Goal: Task Accomplishment & Management: Manage account settings

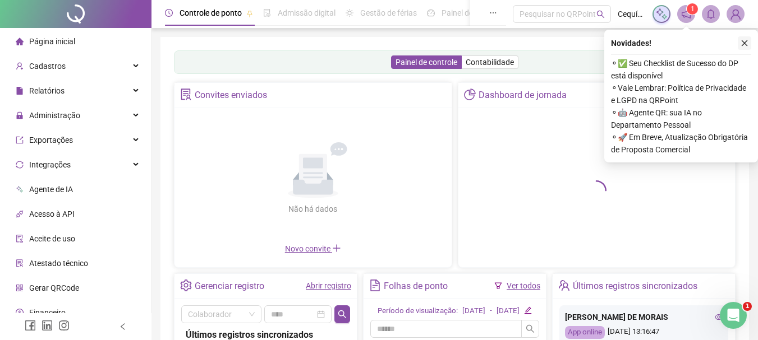
click at [744, 41] on icon "close" at bounding box center [744, 43] width 8 height 8
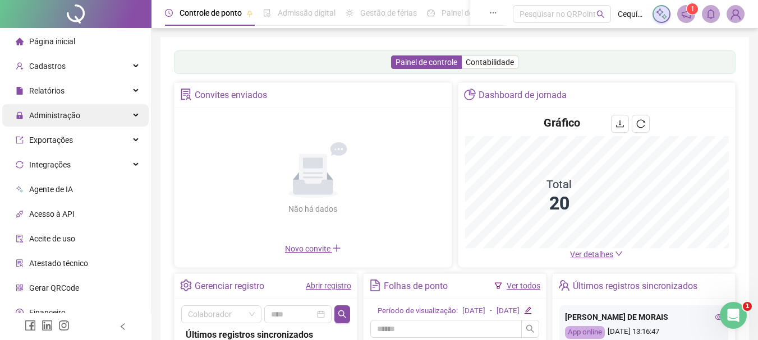
click at [89, 114] on div "Administração" at bounding box center [75, 115] width 146 height 22
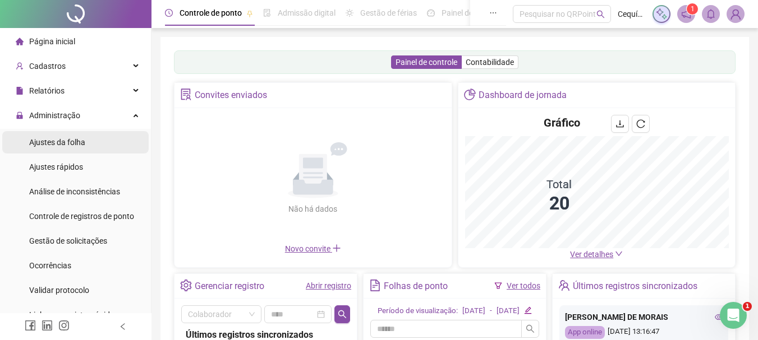
click at [70, 138] on span "Ajustes da folha" at bounding box center [57, 142] width 56 height 9
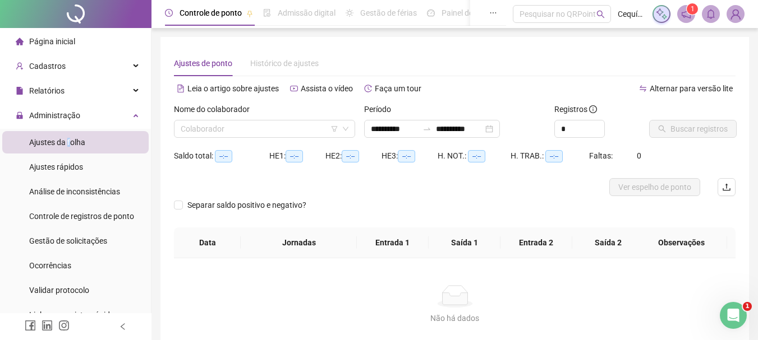
type input "**********"
click at [313, 126] on input "search" at bounding box center [260, 129] width 158 height 17
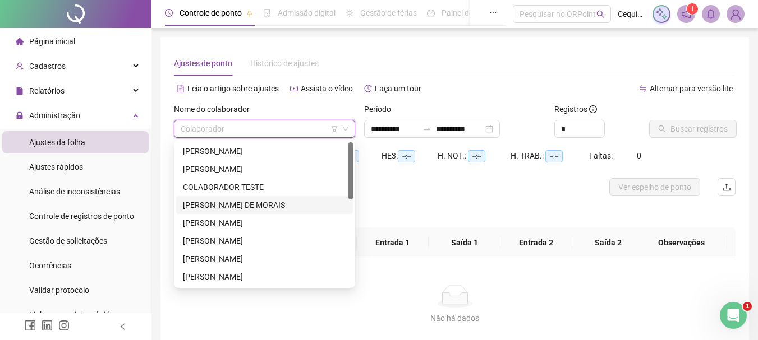
click at [279, 207] on div "[PERSON_NAME] DE MORAIS" at bounding box center [264, 205] width 163 height 12
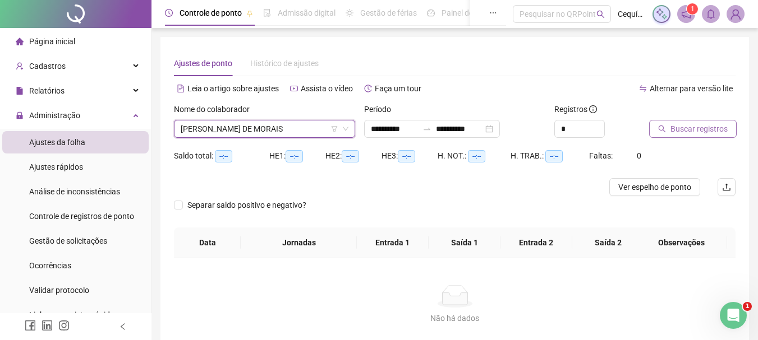
click at [672, 131] on span "Buscar registros" at bounding box center [698, 129] width 57 height 12
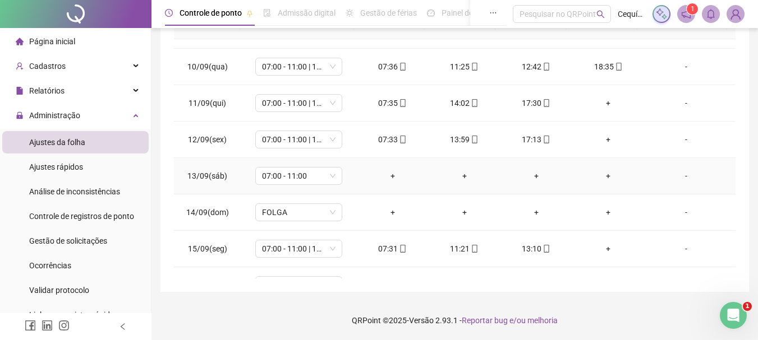
scroll to position [344, 0]
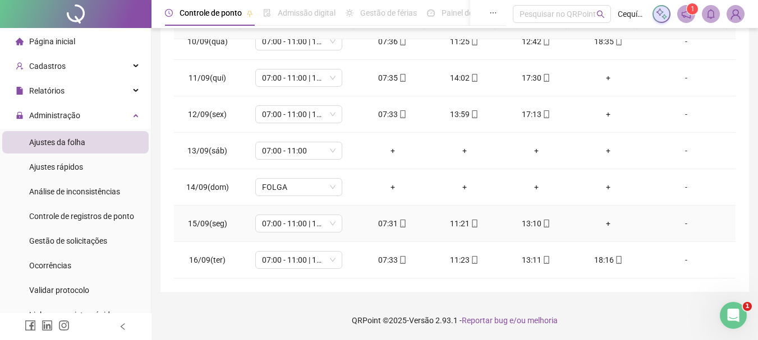
click at [598, 224] on div "+" at bounding box center [608, 224] width 54 height 12
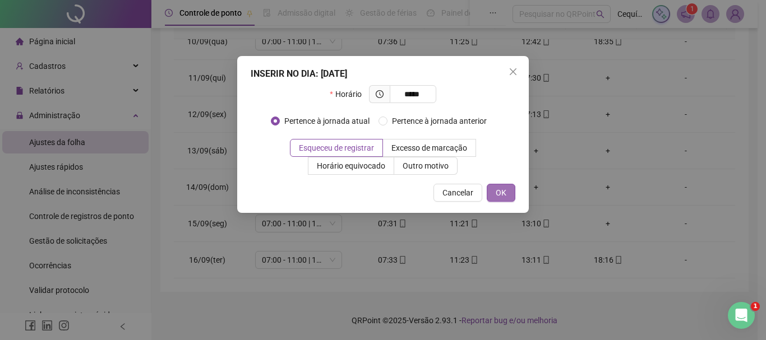
type input "*****"
click at [500, 188] on span "OK" at bounding box center [501, 193] width 11 height 12
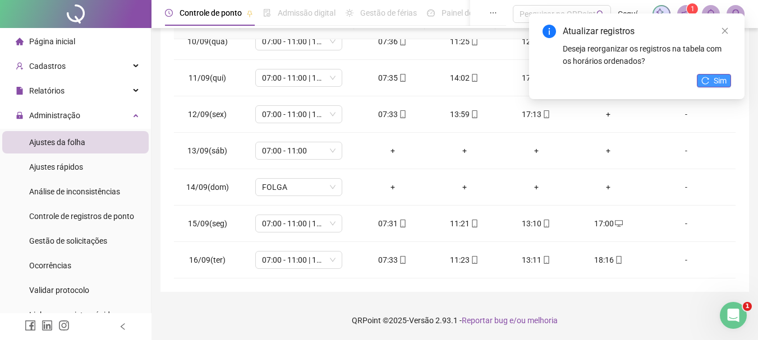
click at [704, 77] on icon "reload" at bounding box center [705, 81] width 8 height 8
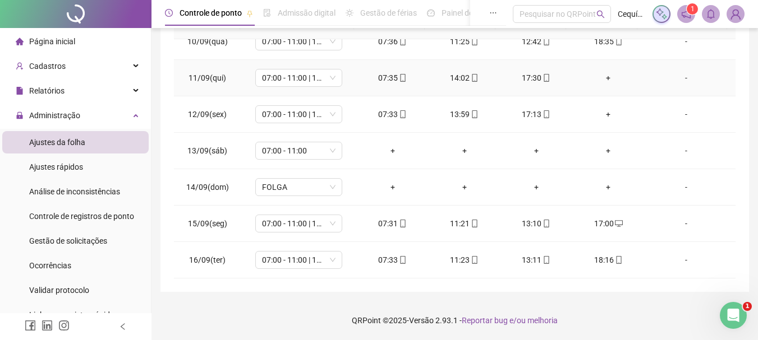
click at [603, 76] on div "+" at bounding box center [608, 78] width 54 height 12
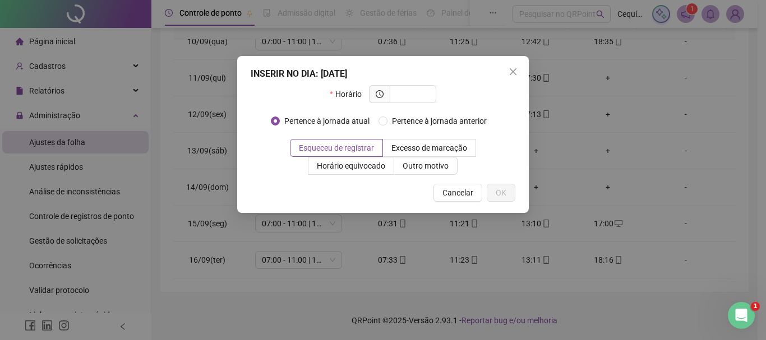
drag, startPoint x: 462, startPoint y: 62, endPoint x: 467, endPoint y: 162, distance: 100.5
click at [464, 167] on div "INSERIR NO DIA : [DATE] Horário Pertence à jornada atual Pertence à jornada ant…" at bounding box center [383, 134] width 292 height 157
click at [513, 73] on icon "close" at bounding box center [513, 71] width 9 height 9
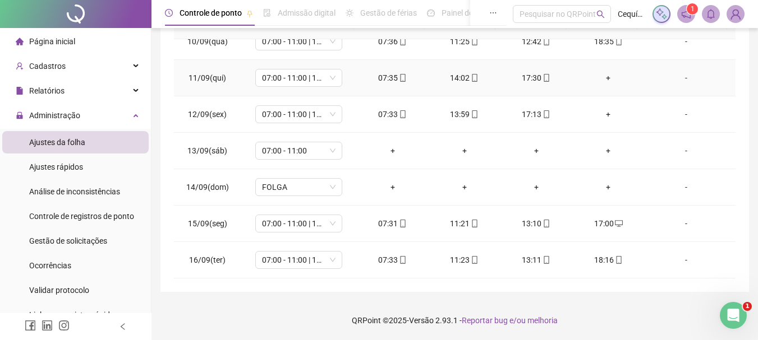
click at [602, 74] on div "+" at bounding box center [608, 78] width 54 height 12
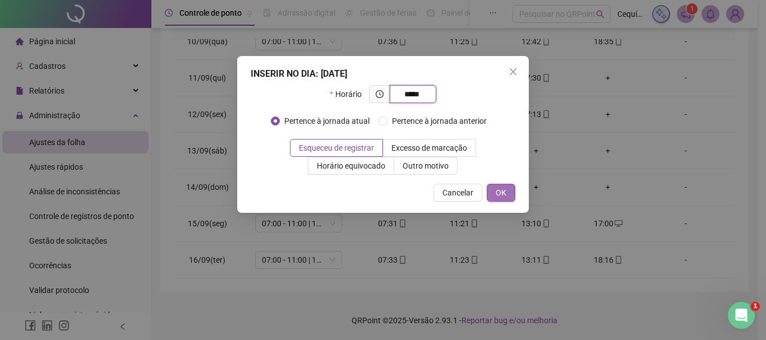
type input "*****"
click at [500, 188] on span "OK" at bounding box center [501, 193] width 11 height 12
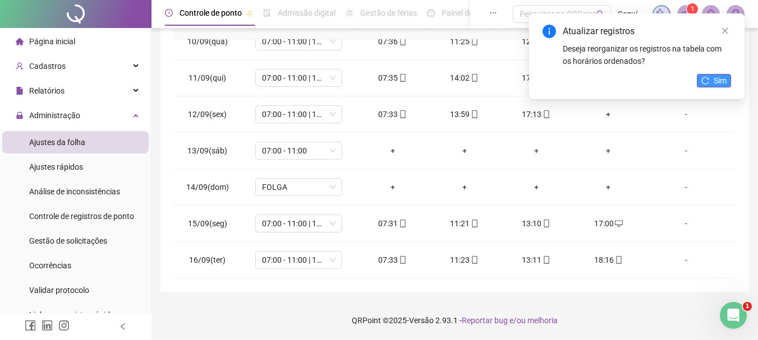
click at [714, 77] on span "Sim" at bounding box center [719, 81] width 13 height 12
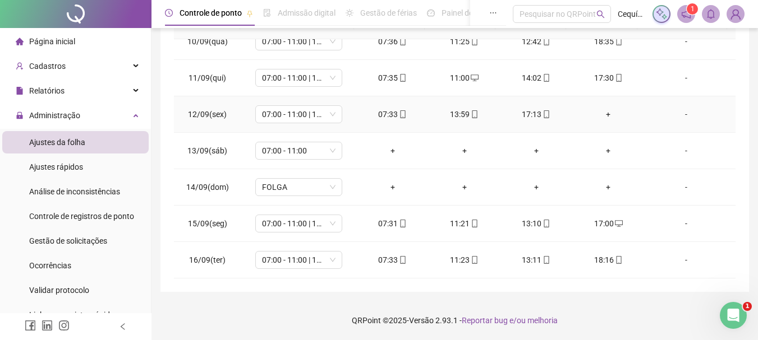
click at [598, 114] on div "+" at bounding box center [608, 114] width 54 height 12
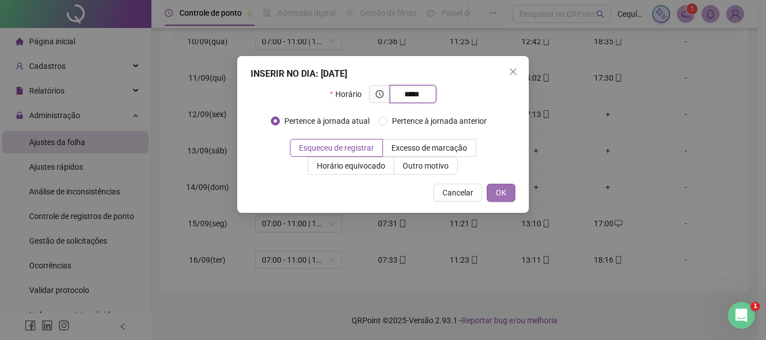
type input "*****"
click at [500, 192] on span "OK" at bounding box center [501, 193] width 11 height 12
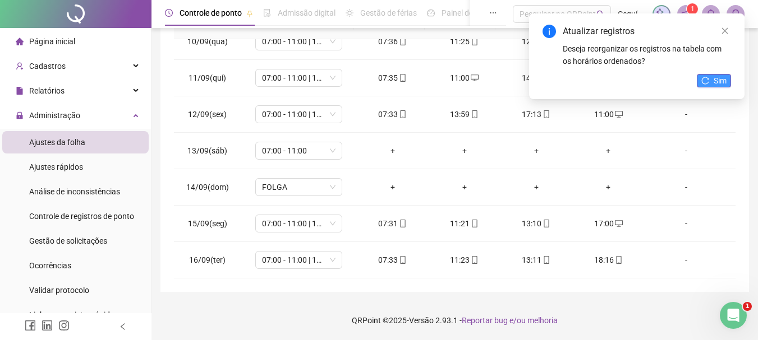
click at [704, 84] on icon "reload" at bounding box center [705, 81] width 8 height 8
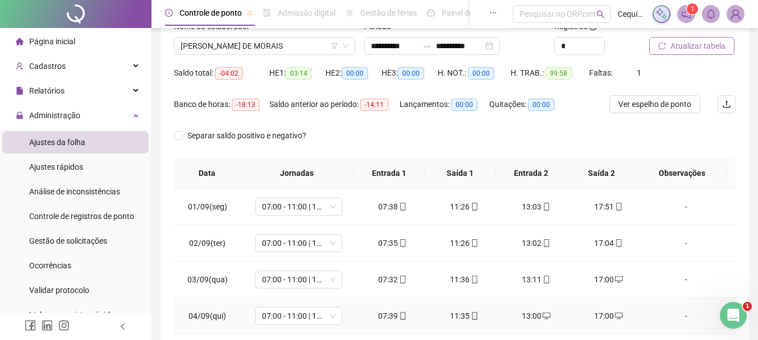
scroll to position [0, 0]
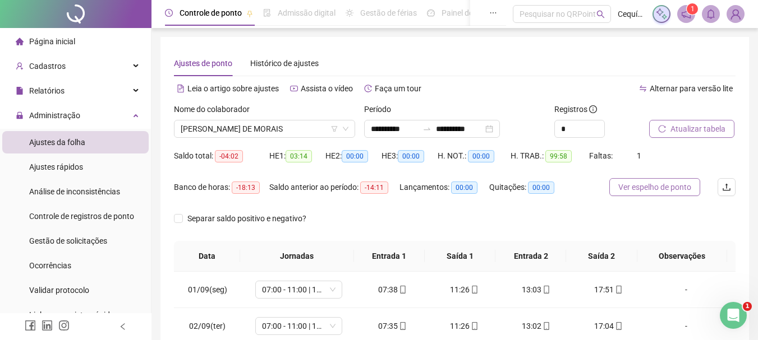
click at [675, 192] on span "Ver espelho de ponto" at bounding box center [654, 187] width 73 height 12
click at [236, 126] on span "[PERSON_NAME] DE MORAIS" at bounding box center [265, 129] width 168 height 17
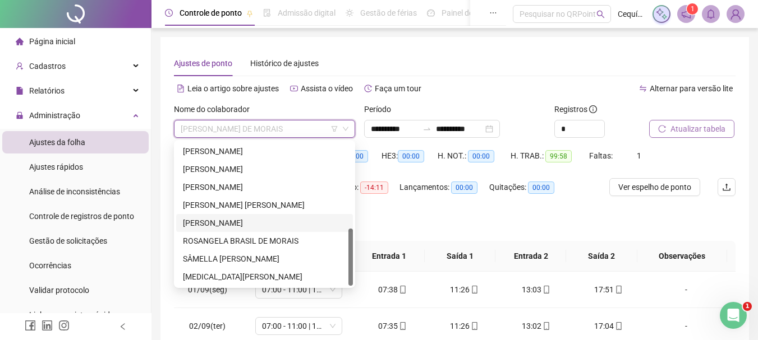
scroll to position [56, 0]
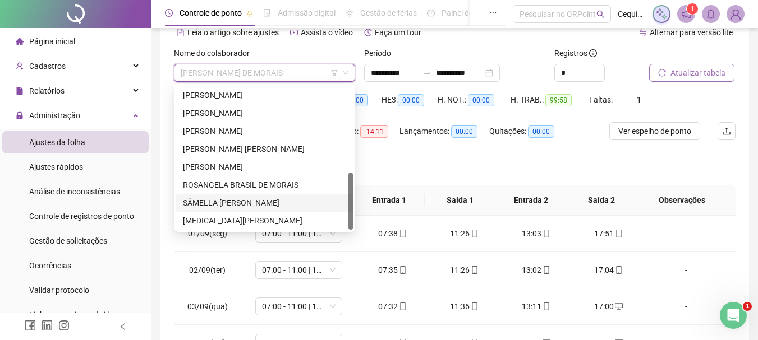
click at [251, 202] on div "SÂMELLA [PERSON_NAME]" at bounding box center [264, 203] width 163 height 12
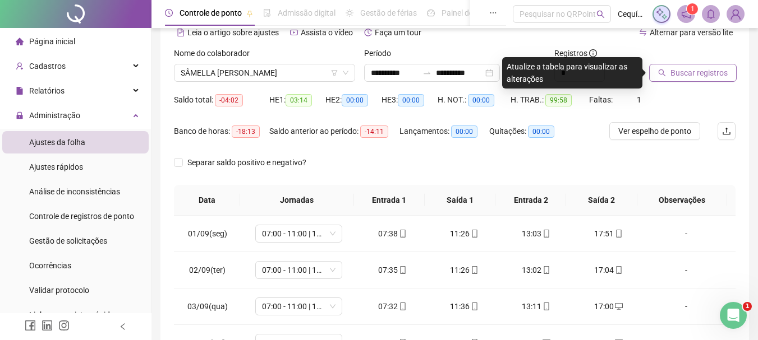
click at [704, 67] on span "Buscar registros" at bounding box center [698, 73] width 57 height 12
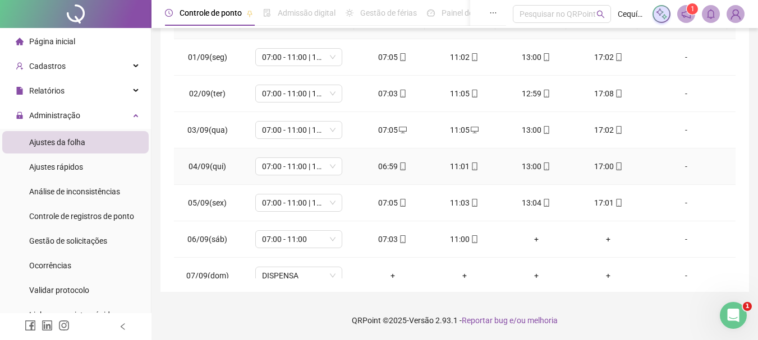
scroll to position [64, 0]
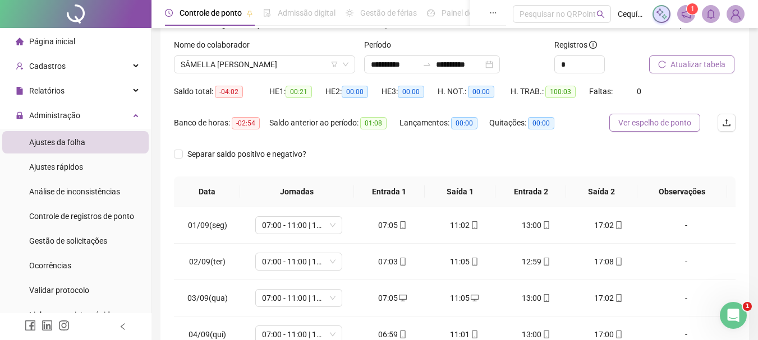
click at [679, 119] on span "Ver espelho de ponto" at bounding box center [654, 123] width 73 height 12
click at [249, 62] on span "SÂMELLA [PERSON_NAME]" at bounding box center [265, 64] width 168 height 17
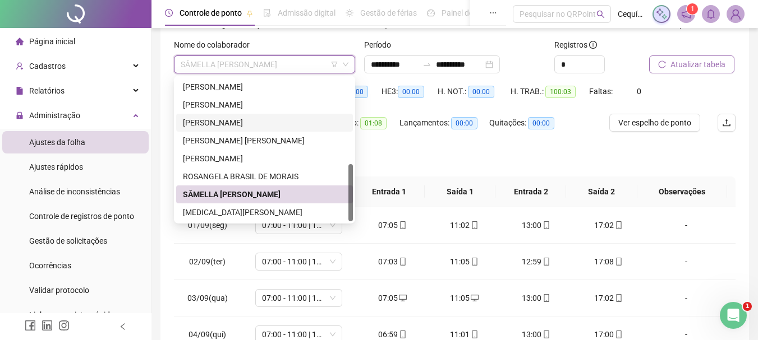
scroll to position [121, 0]
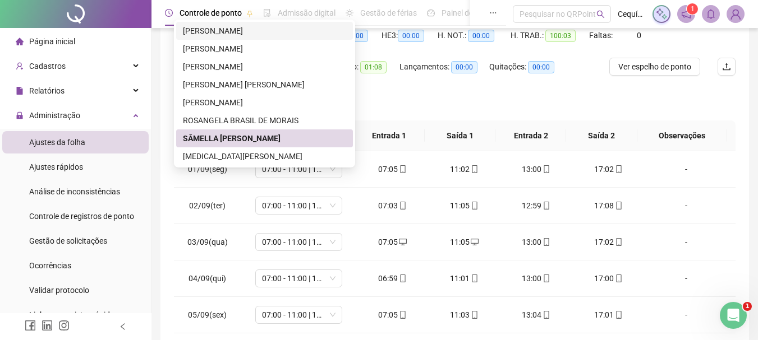
click at [219, 30] on div "[PERSON_NAME]" at bounding box center [264, 31] width 163 height 12
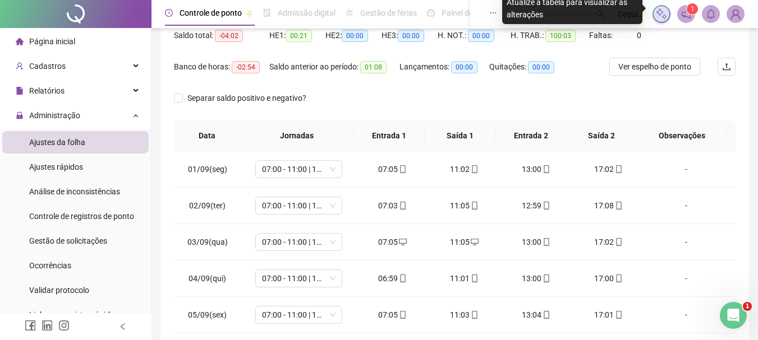
scroll to position [8, 0]
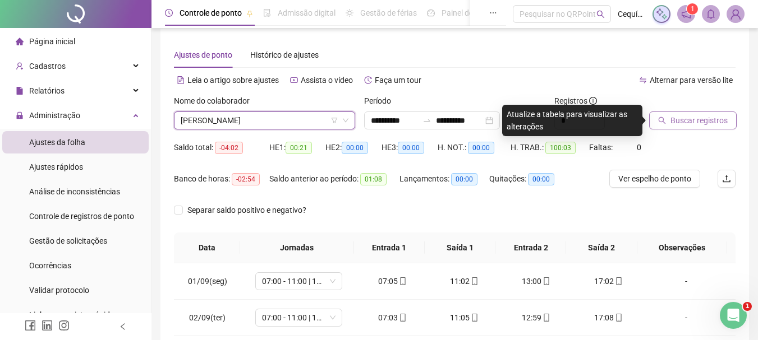
click at [688, 123] on span "Buscar registros" at bounding box center [698, 120] width 57 height 12
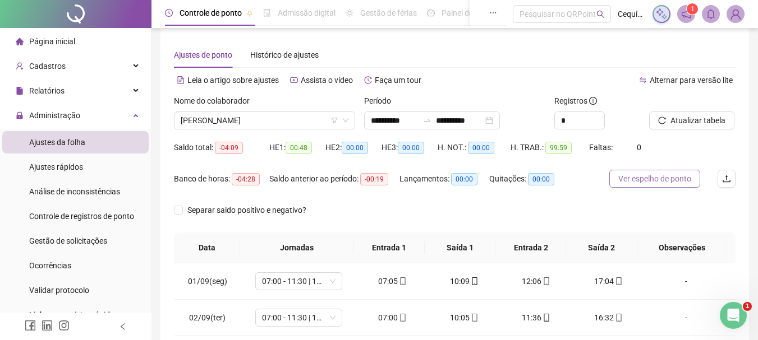
click at [661, 183] on span "Ver espelho de ponto" at bounding box center [654, 179] width 73 height 12
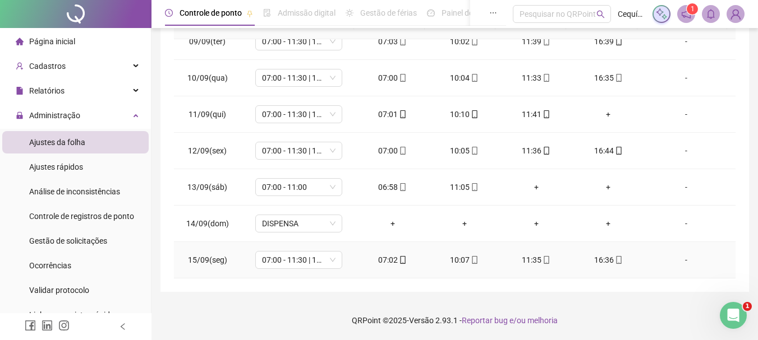
scroll to position [288, 0]
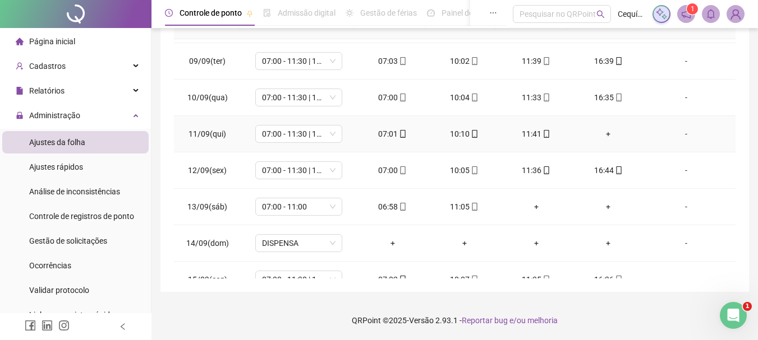
click at [603, 134] on div "+" at bounding box center [608, 134] width 54 height 12
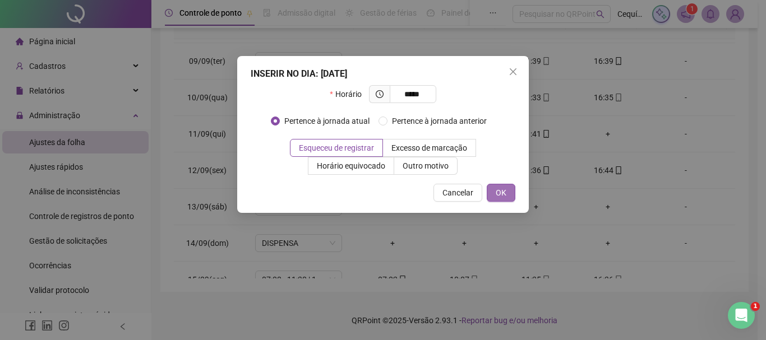
type input "*****"
click at [501, 188] on span "OK" at bounding box center [501, 193] width 11 height 12
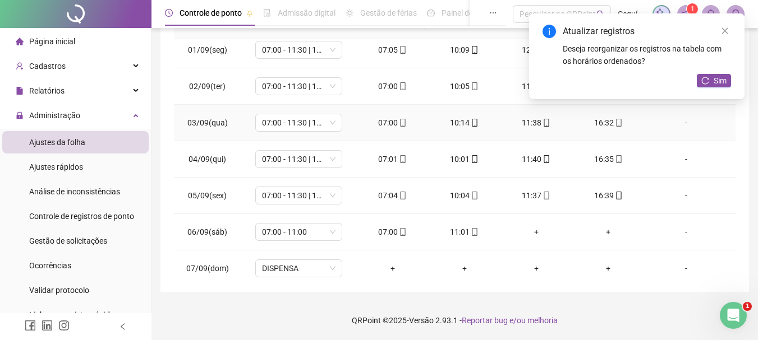
scroll to position [0, 0]
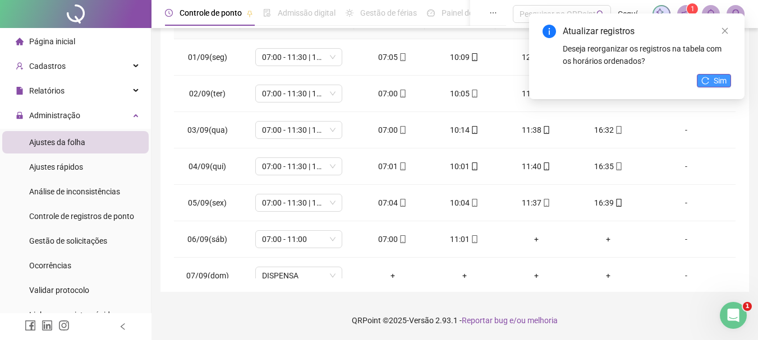
click at [710, 77] on button "Sim" at bounding box center [714, 80] width 34 height 13
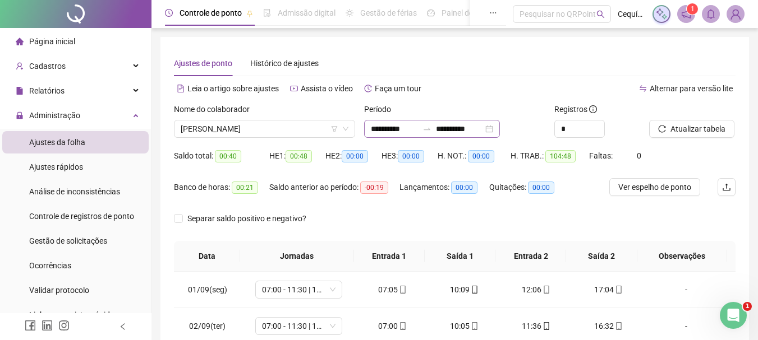
click at [500, 131] on div "**********" at bounding box center [432, 129] width 136 height 18
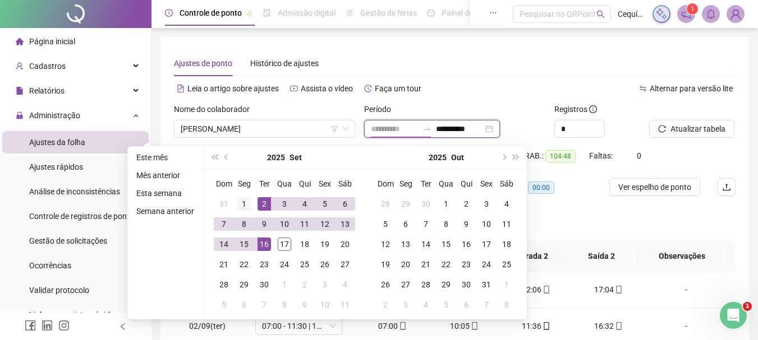
type input "**********"
click at [243, 202] on div "1" at bounding box center [243, 203] width 13 height 13
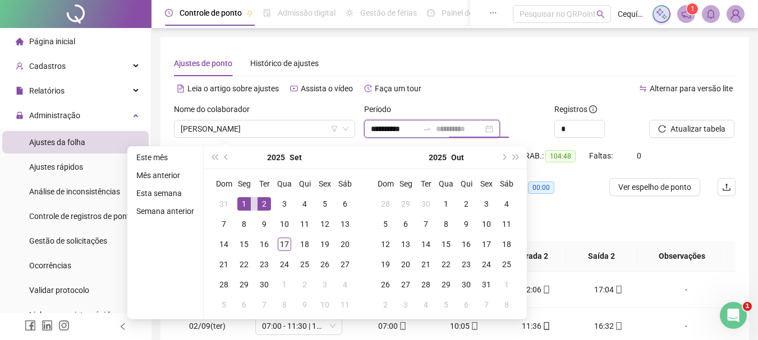
type input "**********"
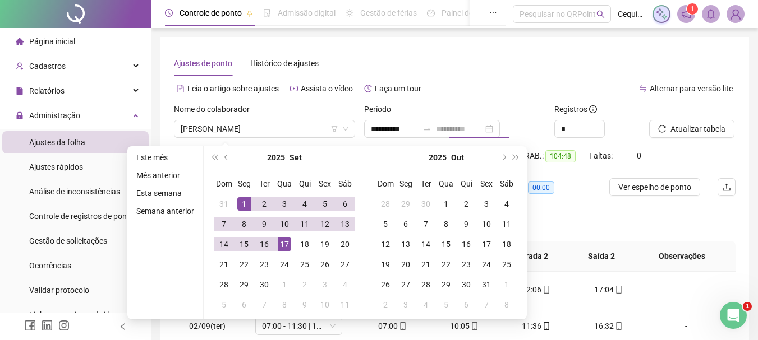
click at [288, 247] on div "17" at bounding box center [284, 244] width 13 height 13
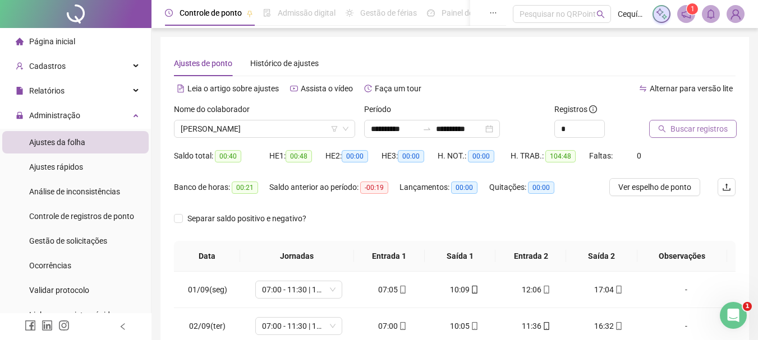
click at [700, 128] on span "Buscar registros" at bounding box center [698, 129] width 57 height 12
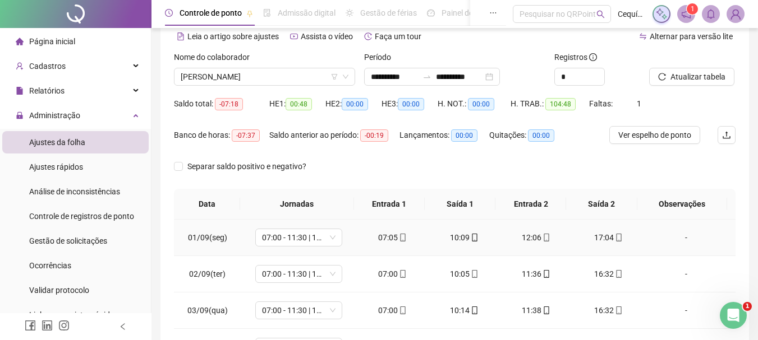
scroll to position [8, 0]
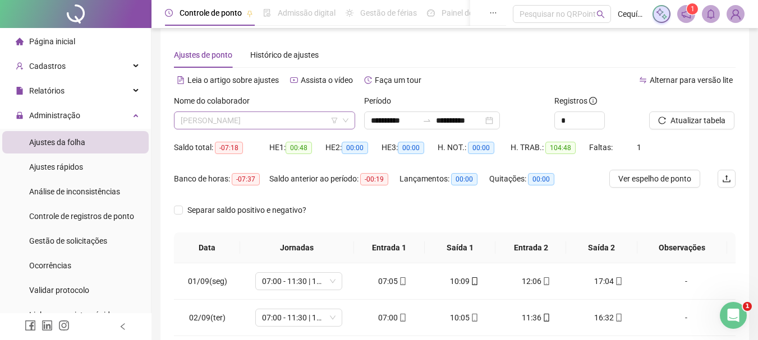
click at [297, 124] on span "[PERSON_NAME]" at bounding box center [265, 120] width 168 height 17
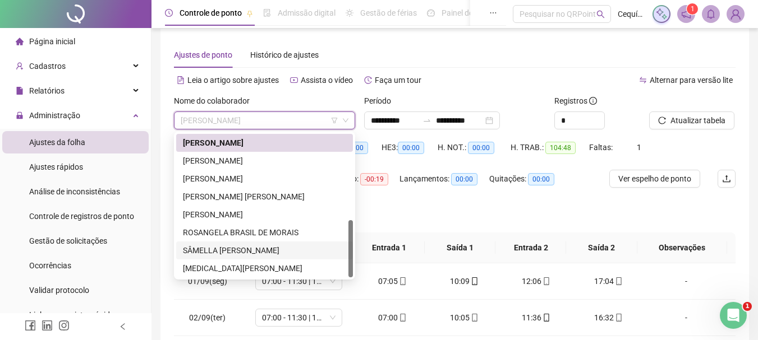
click at [271, 251] on div "SÂMELLA [PERSON_NAME]" at bounding box center [264, 251] width 163 height 12
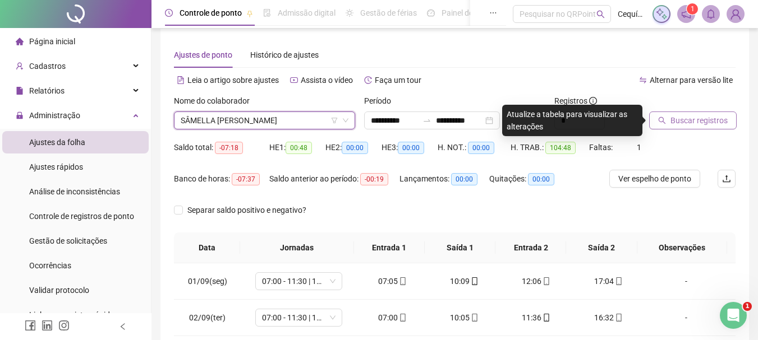
click at [681, 112] on button "Buscar registros" at bounding box center [692, 121] width 87 height 18
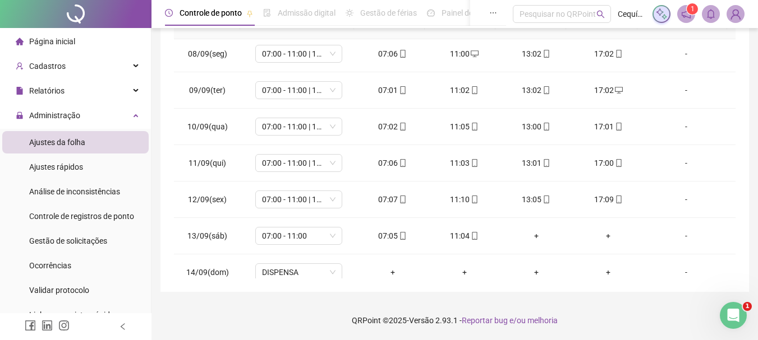
scroll to position [380, 0]
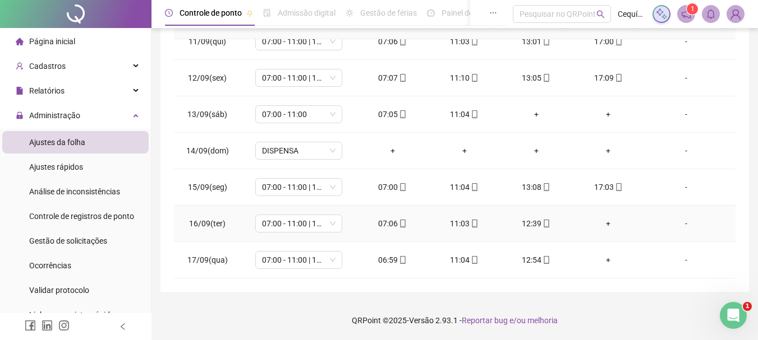
click at [606, 223] on div "+" at bounding box center [608, 224] width 54 height 12
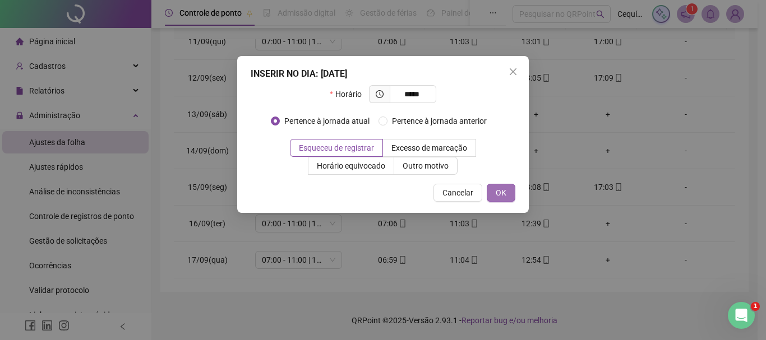
type input "*****"
click at [500, 188] on span "OK" at bounding box center [501, 193] width 11 height 12
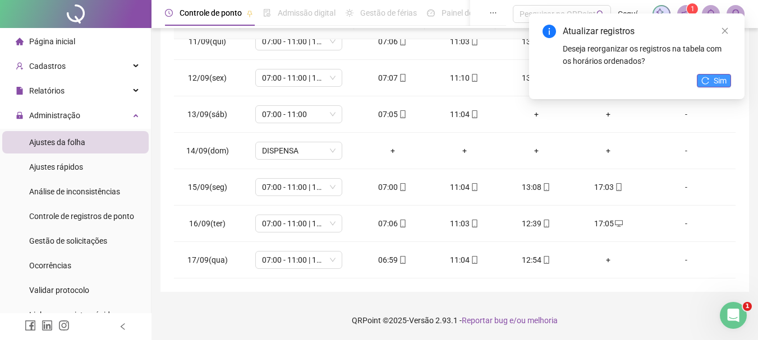
click at [716, 79] on span "Sim" at bounding box center [719, 81] width 13 height 12
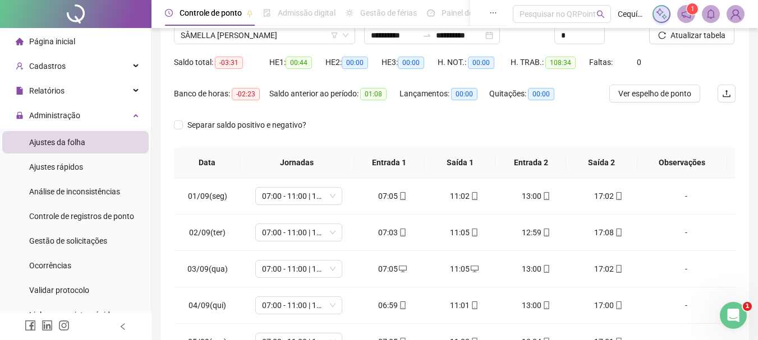
scroll to position [64, 0]
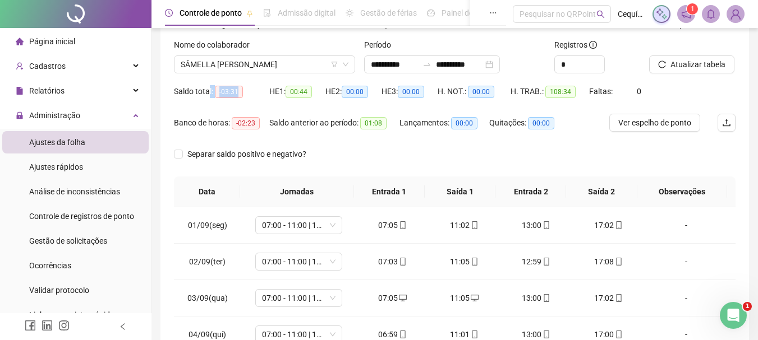
drag, startPoint x: 239, startPoint y: 91, endPoint x: 208, endPoint y: 89, distance: 30.9
click at [208, 89] on div "Saldo total: -03:31" at bounding box center [221, 91] width 95 height 13
click at [235, 117] on span "-02:23" at bounding box center [246, 123] width 28 height 12
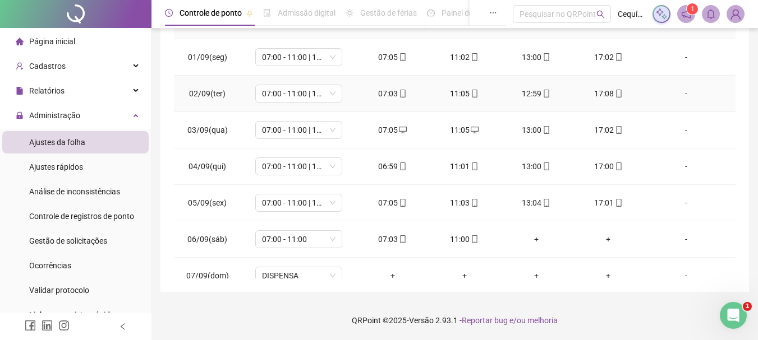
scroll to position [0, 0]
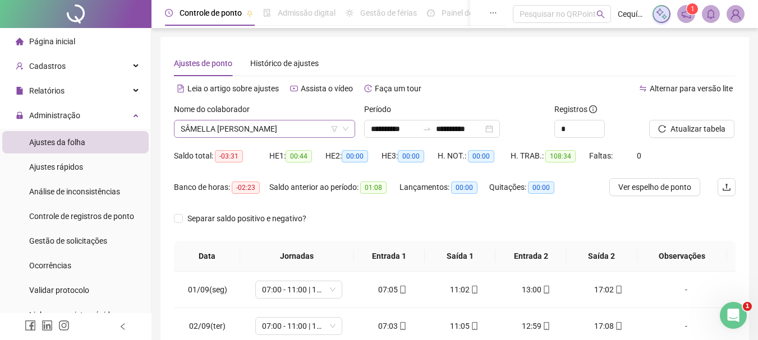
click at [268, 130] on span "SÂMELLA [PERSON_NAME]" at bounding box center [265, 129] width 168 height 17
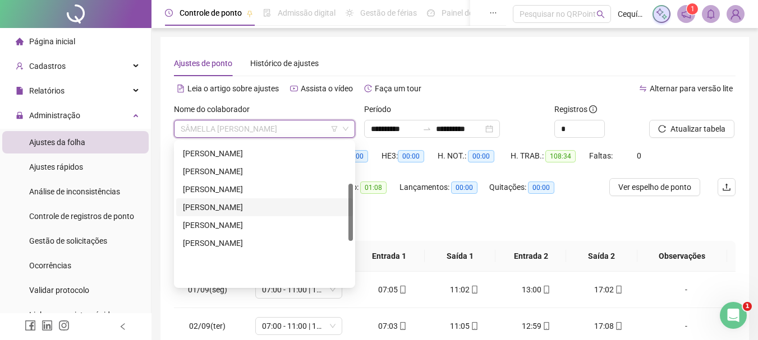
scroll to position [47, 0]
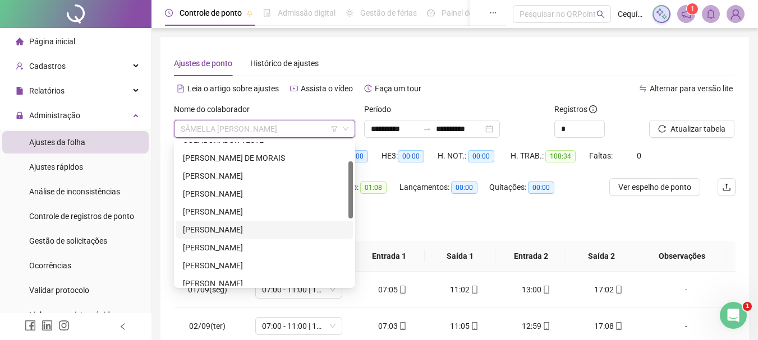
click at [265, 227] on div "[PERSON_NAME]" at bounding box center [264, 230] width 163 height 12
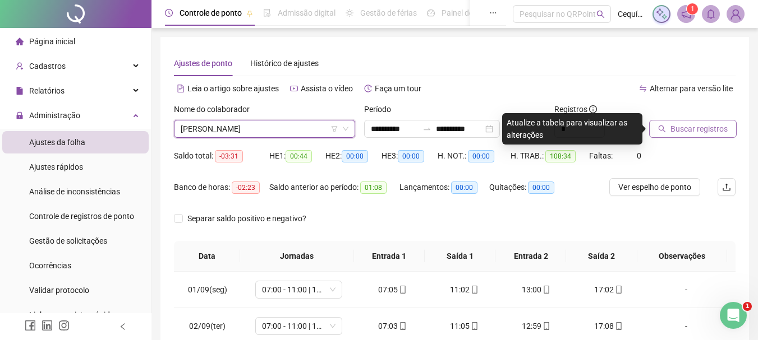
click at [721, 123] on span "Buscar registros" at bounding box center [698, 129] width 57 height 12
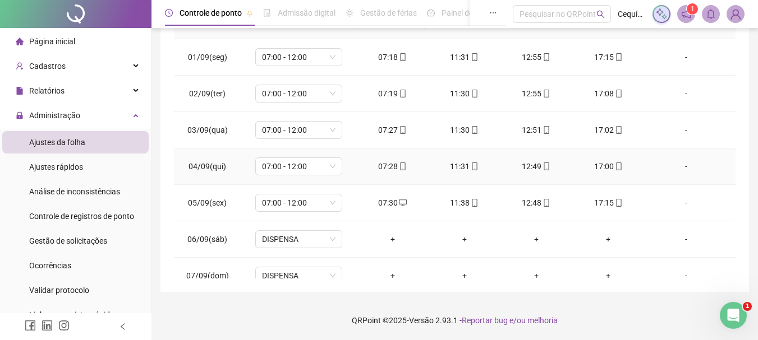
scroll to position [0, 0]
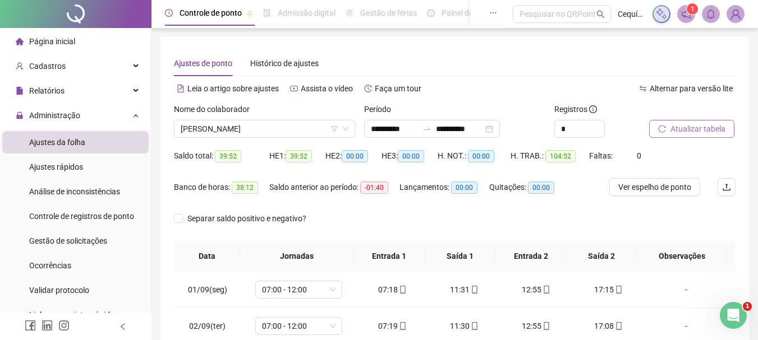
click at [674, 131] on span "Atualizar tabela" at bounding box center [697, 129] width 55 height 12
click at [664, 190] on span "Ver espelho de ponto" at bounding box center [654, 187] width 73 height 12
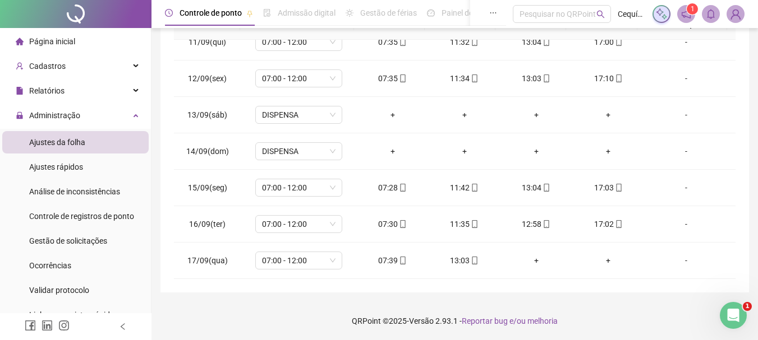
scroll to position [233, 0]
click at [528, 259] on div "+" at bounding box center [536, 260] width 54 height 12
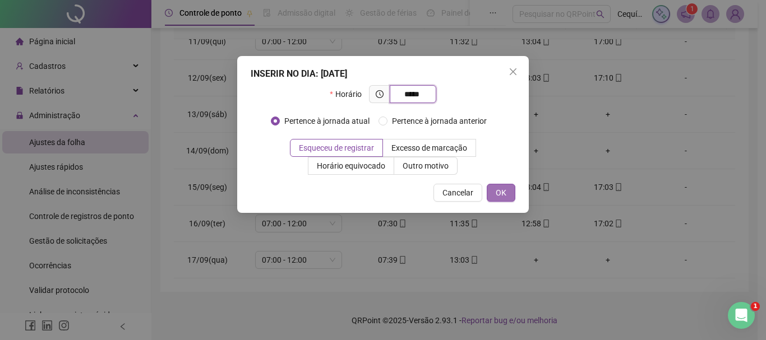
type input "*****"
click at [504, 190] on span "OK" at bounding box center [501, 193] width 11 height 12
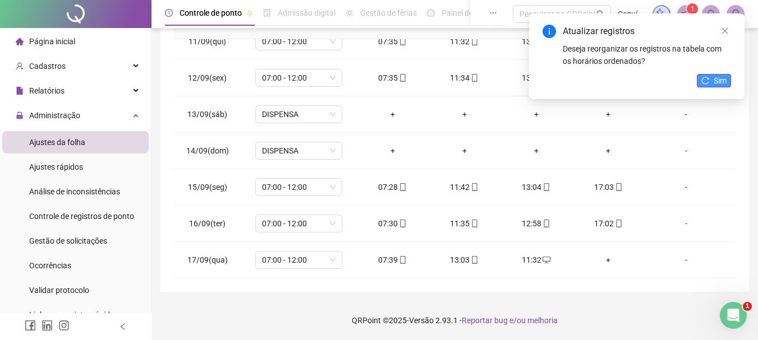
click at [707, 81] on icon "reload" at bounding box center [705, 81] width 8 height 8
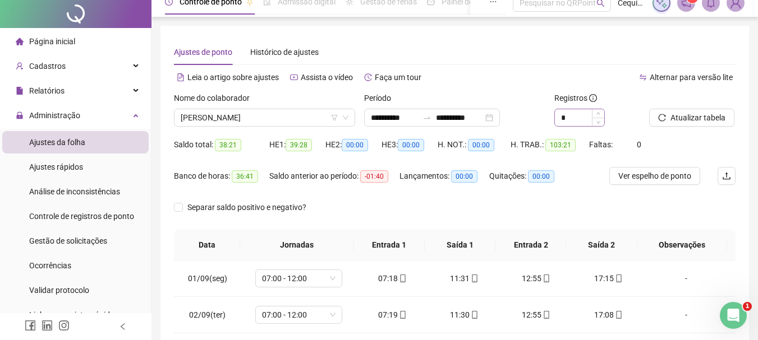
scroll to position [0, 0]
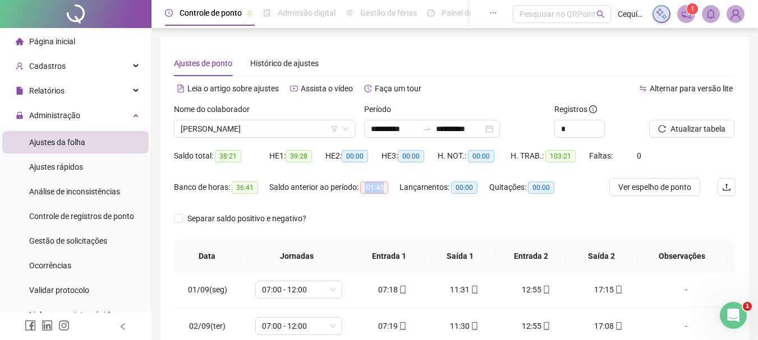
drag, startPoint x: 367, startPoint y: 186, endPoint x: 386, endPoint y: 186, distance: 18.5
click at [386, 186] on span "-01:40" at bounding box center [374, 188] width 28 height 12
click at [375, 213] on div "Separar saldo positivo e negativo?" at bounding box center [454, 225] width 561 height 31
click at [273, 124] on span "[PERSON_NAME]" at bounding box center [265, 129] width 168 height 17
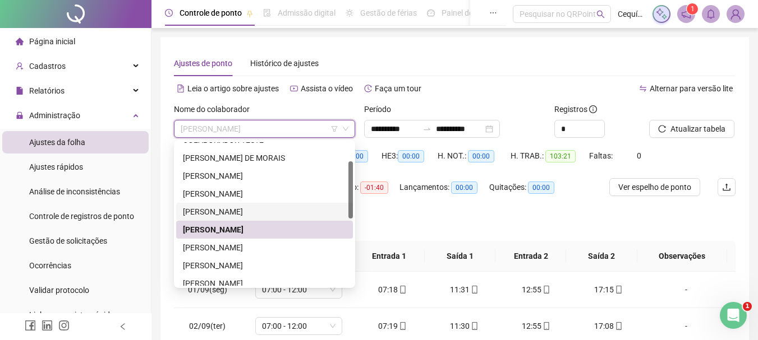
scroll to position [103, 0]
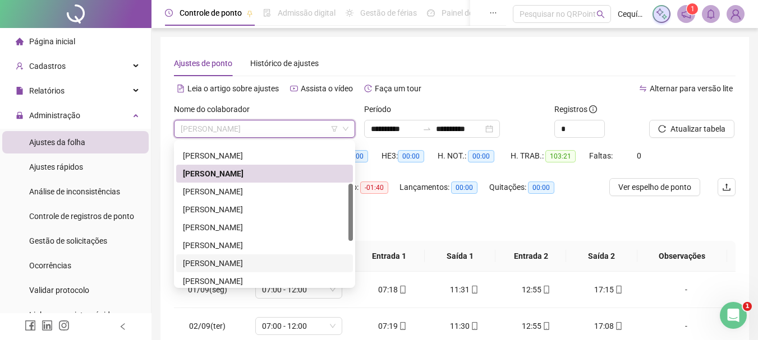
click at [290, 256] on div "[PERSON_NAME]" at bounding box center [264, 264] width 177 height 18
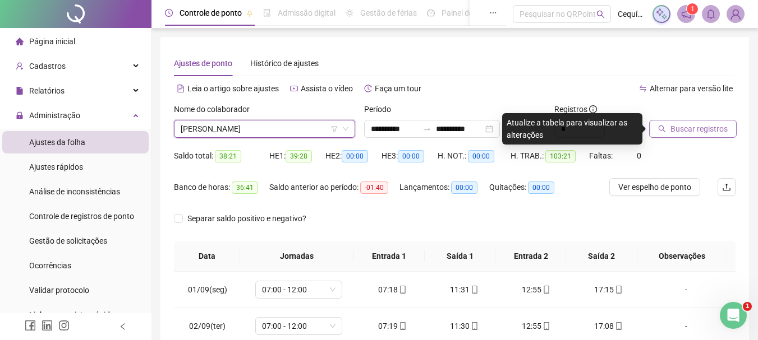
click at [722, 132] on span "Buscar registros" at bounding box center [698, 129] width 57 height 12
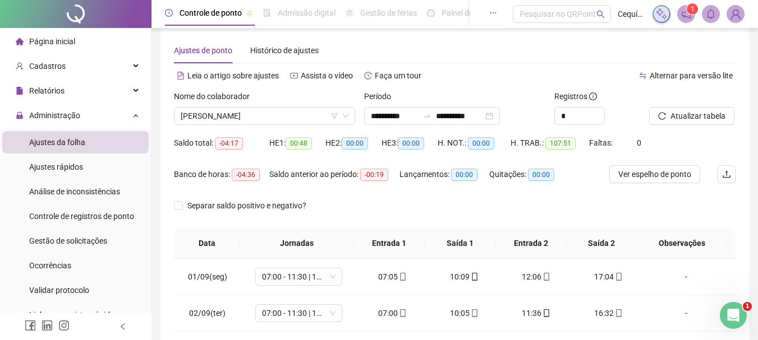
scroll to position [8, 0]
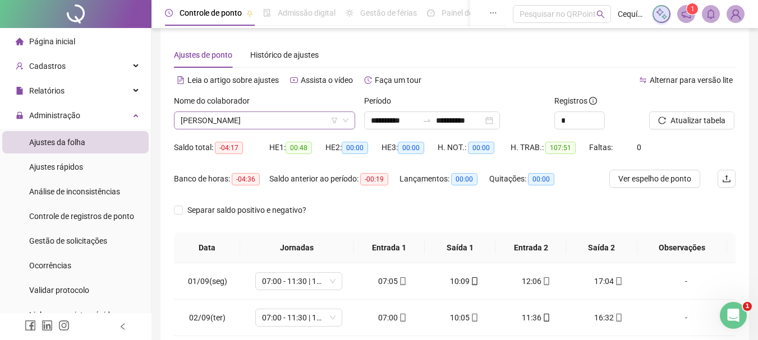
click at [345, 120] on icon "down" at bounding box center [345, 120] width 7 height 7
click at [224, 121] on span "[PERSON_NAME]" at bounding box center [265, 120] width 168 height 17
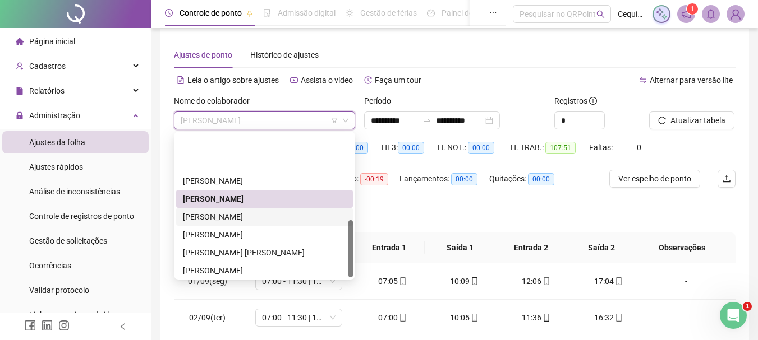
scroll to position [215, 0]
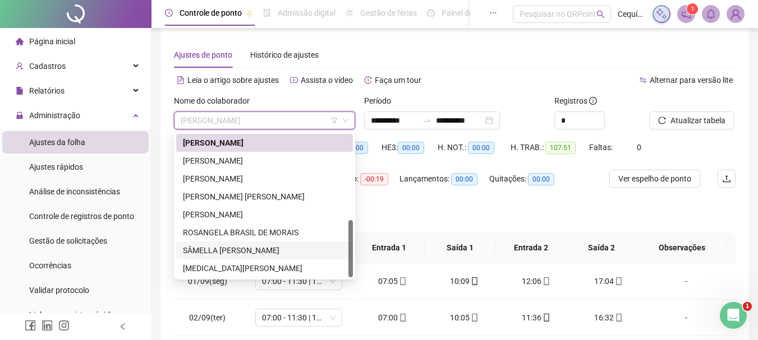
click at [264, 253] on div "SÂMELLA [PERSON_NAME]" at bounding box center [264, 251] width 163 height 12
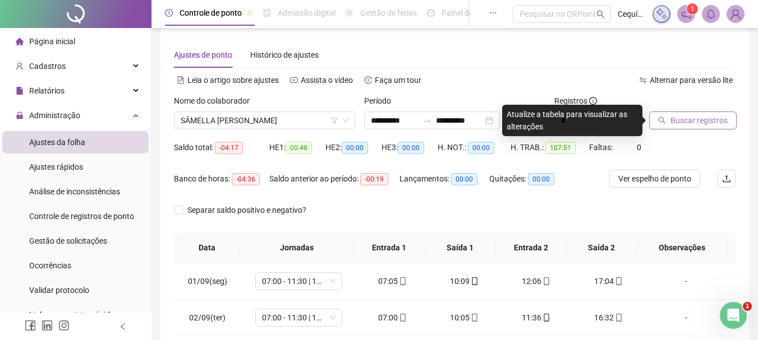
click at [663, 122] on icon "search" at bounding box center [661, 120] width 7 height 7
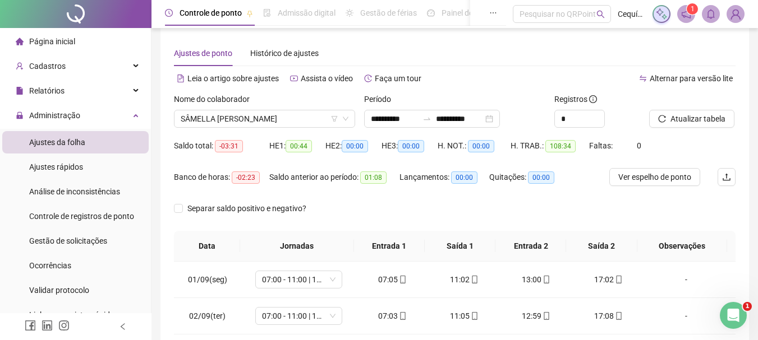
scroll to position [0, 0]
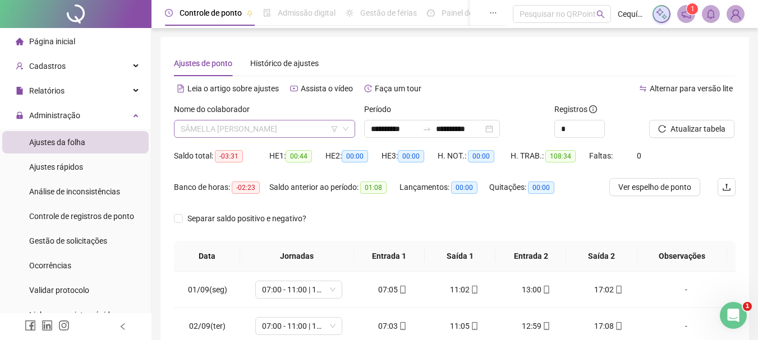
click at [243, 131] on span "SÂMELLA [PERSON_NAME]" at bounding box center [265, 129] width 168 height 17
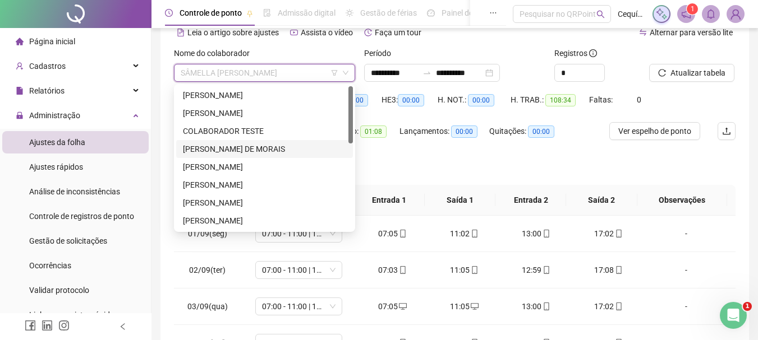
click at [224, 150] on div "[PERSON_NAME] DE MORAIS" at bounding box center [264, 149] width 163 height 12
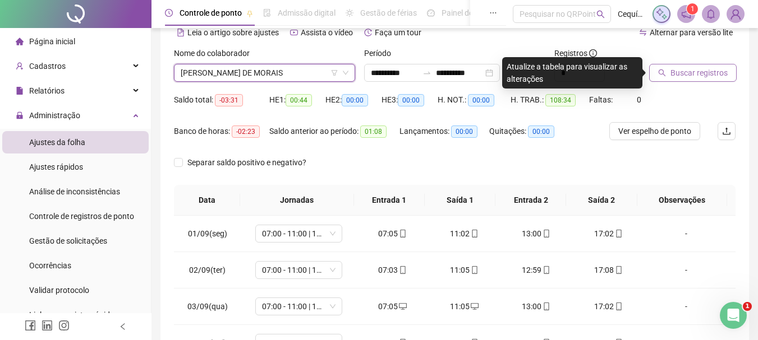
click at [704, 70] on span "Buscar registros" at bounding box center [698, 73] width 57 height 12
